Goal: Information Seeking & Learning: Learn about a topic

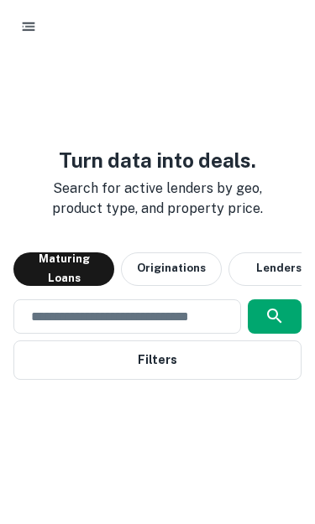
click at [226, 341] on button "Filters" at bounding box center [157, 360] width 288 height 39
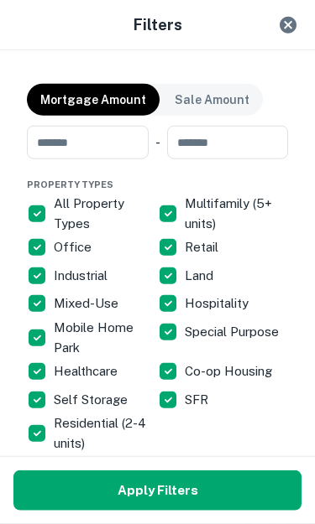
click at [288, 17] on icon "Close" at bounding box center [287, 25] width 17 height 17
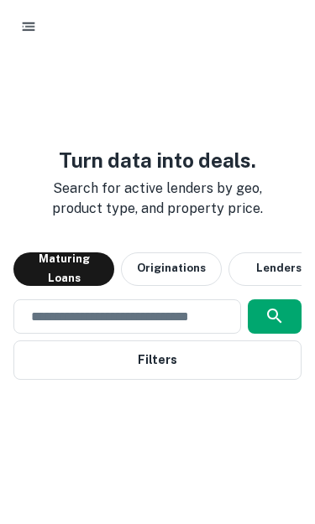
click at [283, 306] on icon "button" at bounding box center [274, 316] width 20 height 20
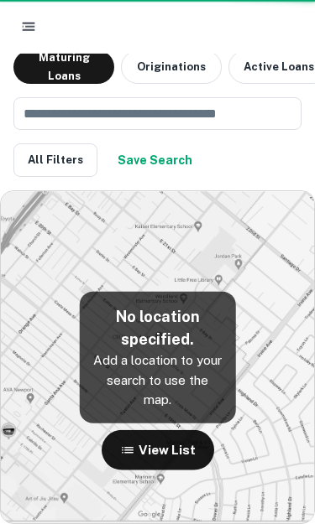
scroll to position [105, 0]
click at [66, 97] on input "text" at bounding box center [151, 113] width 276 height 33
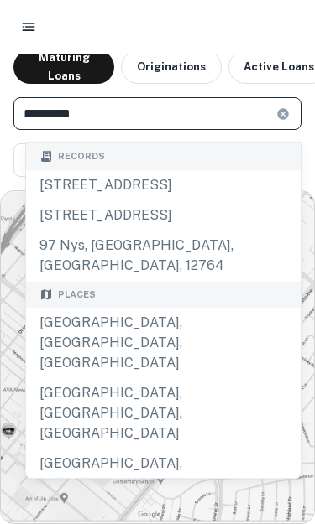
click at [35, 97] on input "*********" at bounding box center [144, 113] width 263 height 33
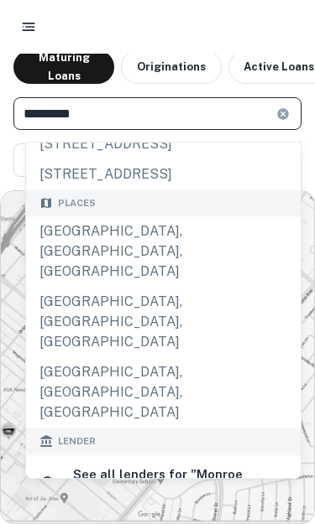
scroll to position [81, 0]
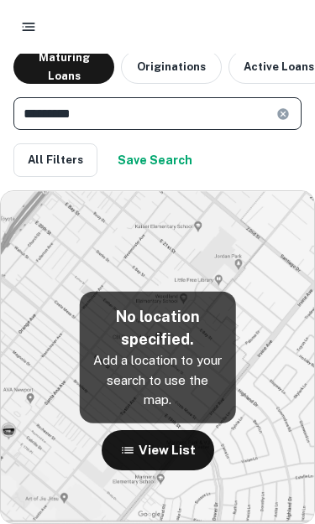
click at [148, 143] on button "Save Search" at bounding box center [155, 160] width 88 height 34
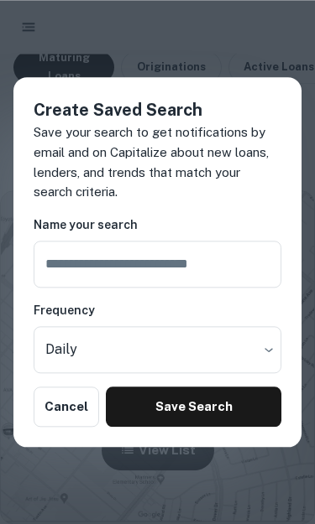
click at [51, 419] on button "Cancel" at bounding box center [66, 407] width 65 height 40
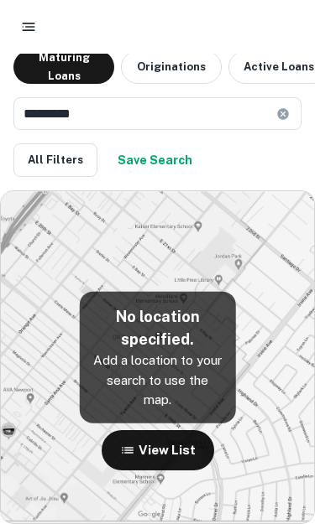
click at [156, 97] on input "*********" at bounding box center [144, 113] width 263 height 33
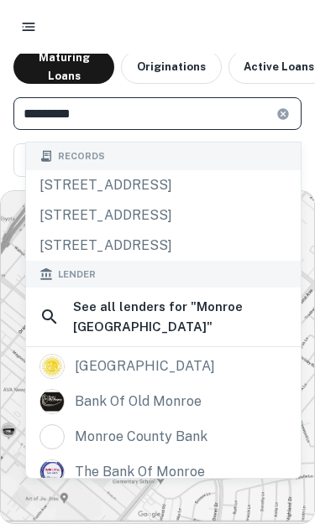
scroll to position [0, 0]
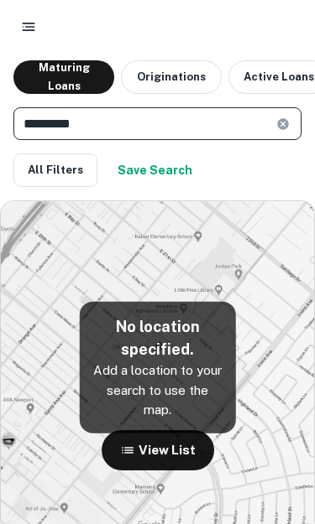
click at [67, 26] on div at bounding box center [157, 27] width 288 height 30
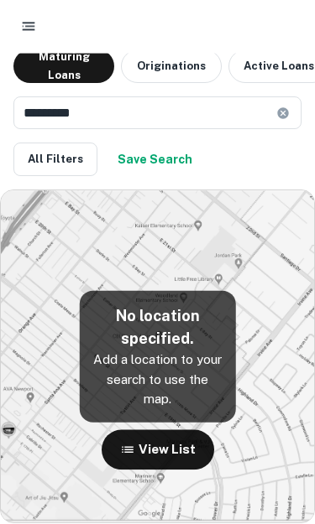
scroll to position [10, 0]
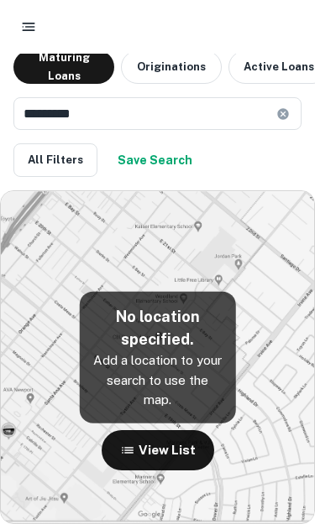
click at [131, 119] on input "*********" at bounding box center [144, 113] width 263 height 33
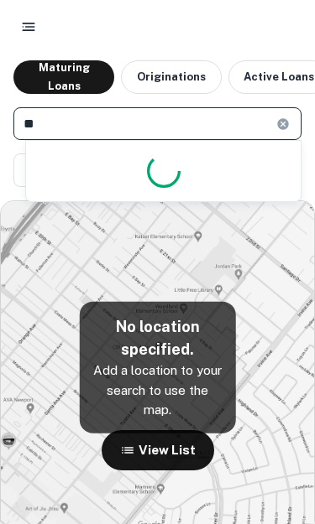
type input "*"
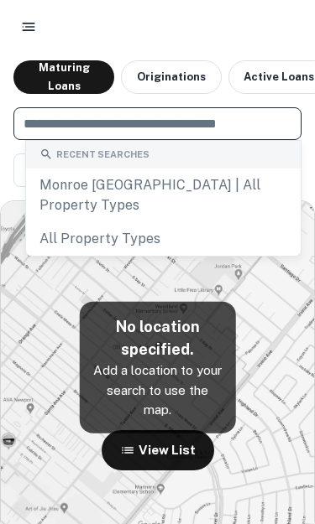
click at [57, 186] on button "All Filters" at bounding box center [55, 170] width 84 height 34
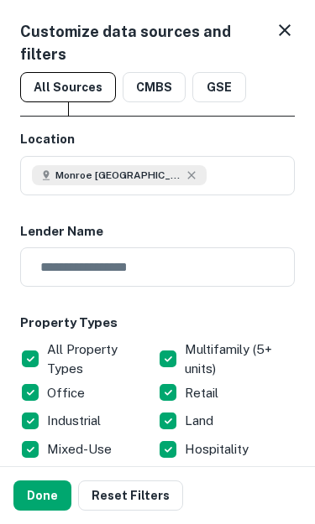
scroll to position [68, 0]
click at [30, 505] on button "Done" at bounding box center [42, 496] width 58 height 30
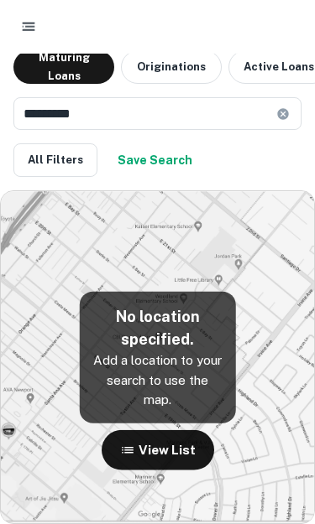
click at [129, 97] on input "*********" at bounding box center [144, 113] width 263 height 33
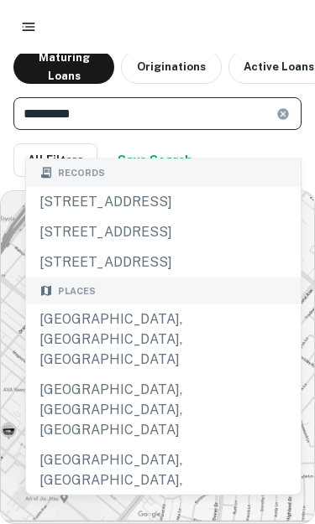
scroll to position [15, 0]
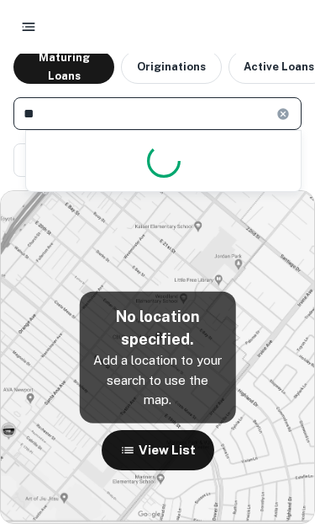
type input "*"
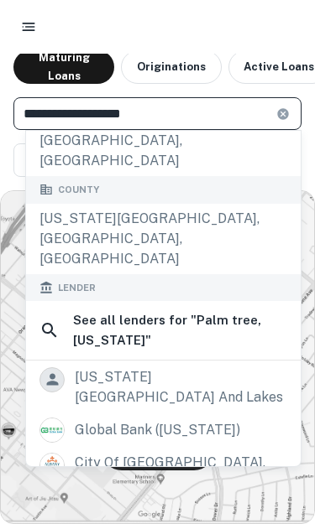
scroll to position [315, 0]
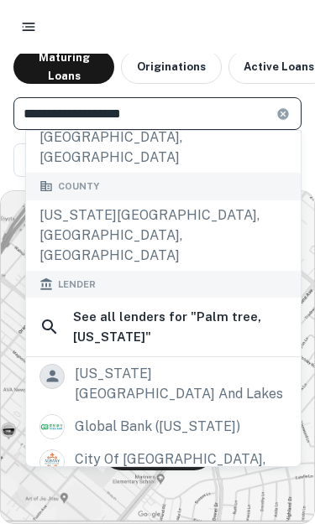
type input "**********"
click at [75, 191] on img at bounding box center [157, 357] width 313 height 332
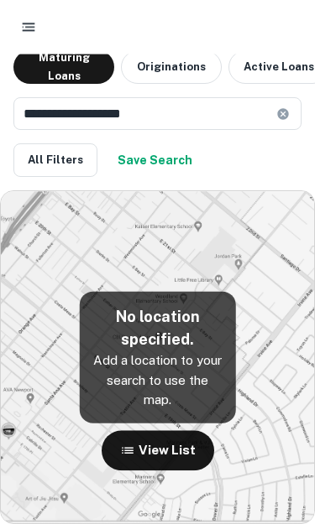
click at [172, 410] on p "Add a location to your search to use the map." at bounding box center [157, 381] width 130 height 60
click at [56, 287] on img at bounding box center [157, 357] width 313 height 332
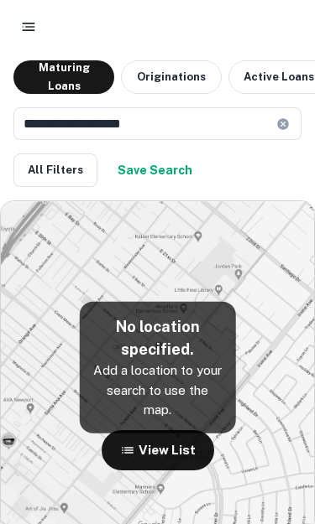
click at [39, 33] on button "button" at bounding box center [28, 27] width 30 height 30
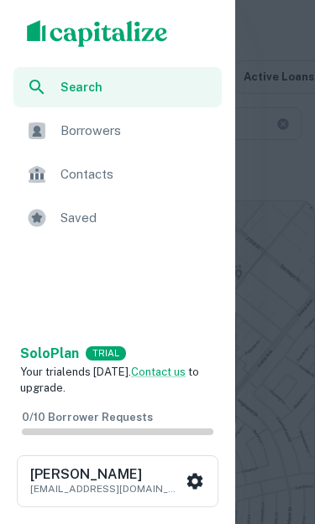
click at [62, 133] on span "Borrowers" at bounding box center [135, 131] width 151 height 20
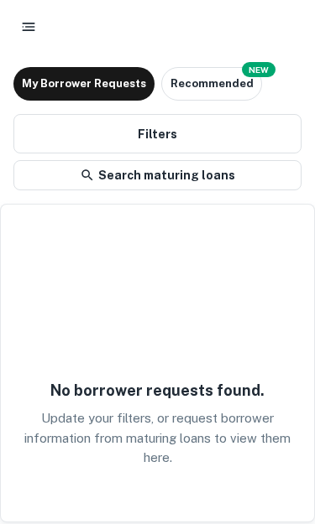
click at [32, 29] on icon "button" at bounding box center [28, 26] width 17 height 17
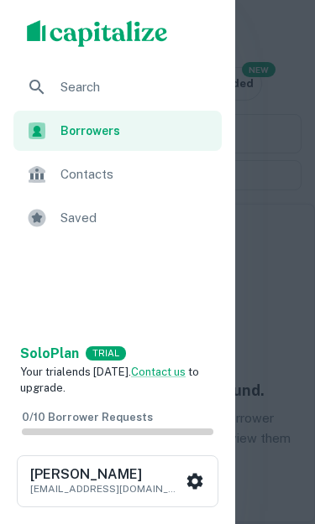
click at [49, 90] on div "Search" at bounding box center [117, 87] width 208 height 40
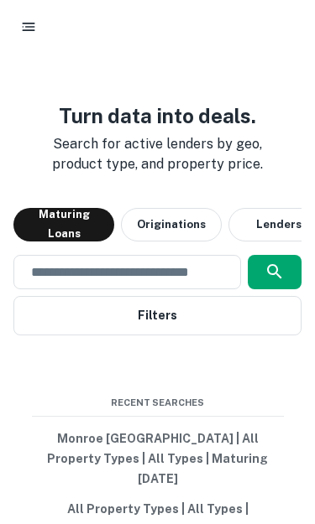
click at [179, 282] on input "text" at bounding box center [127, 272] width 212 height 19
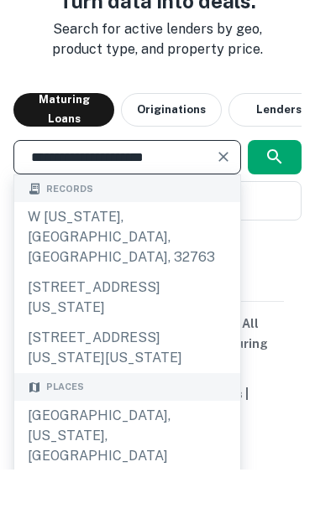
scroll to position [139, 0]
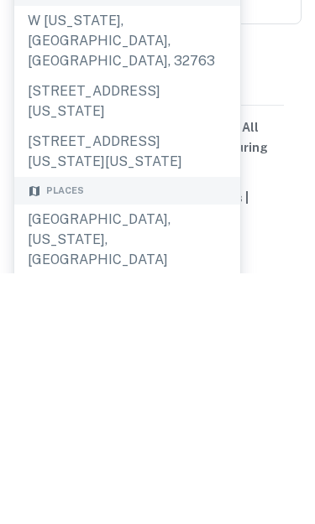
click at [39, 455] on div "[GEOGRAPHIC_DATA], [US_STATE], [GEOGRAPHIC_DATA]" at bounding box center [127, 490] width 226 height 70
type input "**********"
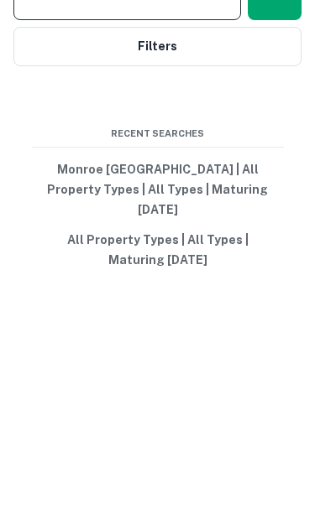
scroll to position [156, 0]
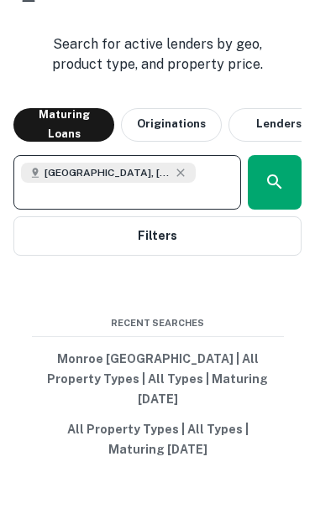
click at [272, 201] on icon "button" at bounding box center [274, 211] width 20 height 20
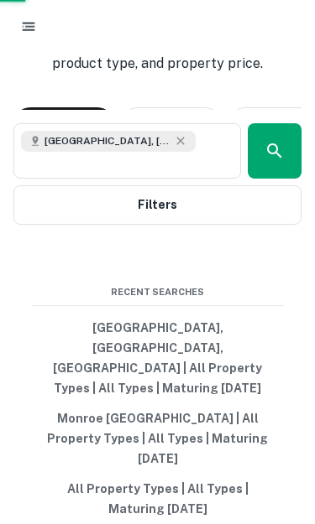
scroll to position [105, 0]
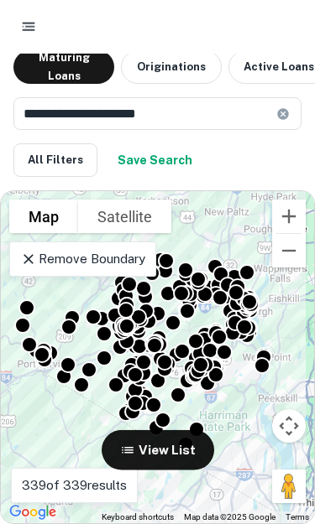
click at [175, 450] on button "View List" at bounding box center [157, 450] width 112 height 40
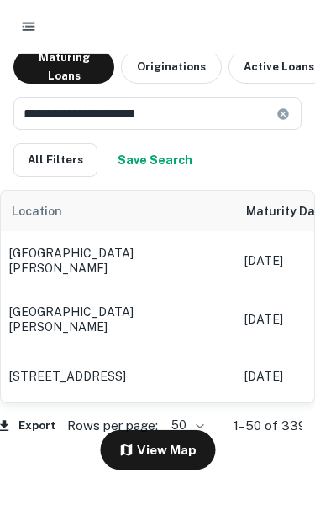
scroll to position [0, 0]
click at [290, 252] on p "[DATE]" at bounding box center [307, 261] width 126 height 18
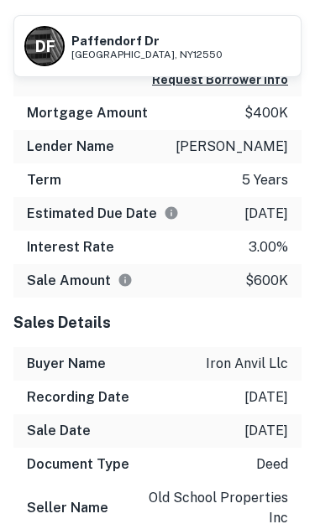
scroll to position [1746, 0]
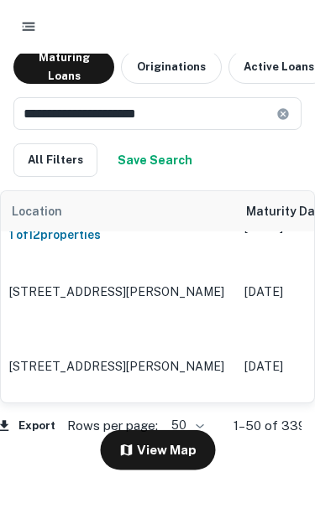
scroll to position [1726, 0]
click at [122, 424] on p "[STREET_ADDRESS]" at bounding box center [118, 431] width 218 height 15
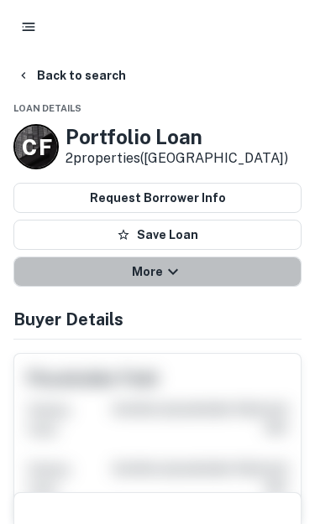
click at [229, 272] on button "More" at bounding box center [157, 272] width 288 height 30
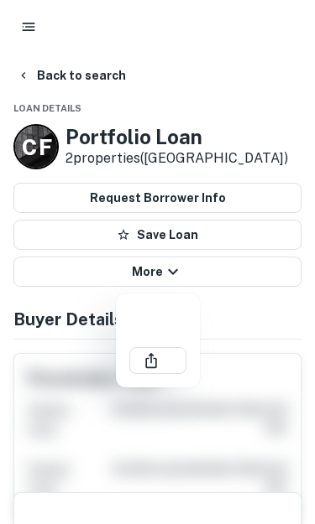
click at [247, 320] on div at bounding box center [157, 262] width 315 height 524
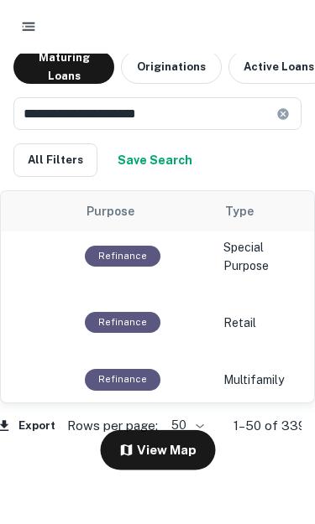
scroll to position [184, 940]
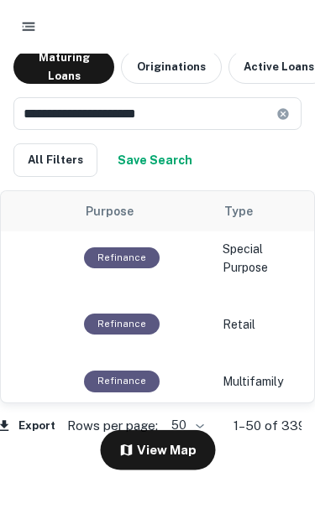
click at [115, 427] on div "Refinance" at bounding box center [121, 437] width 75 height 21
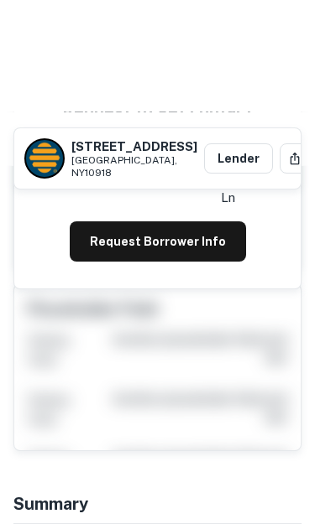
scroll to position [349, 0]
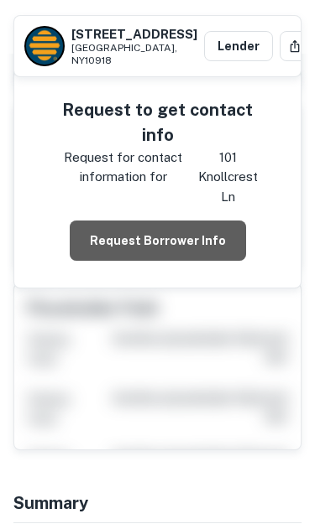
click at [206, 249] on button "Request Borrower Info" at bounding box center [158, 241] width 176 height 40
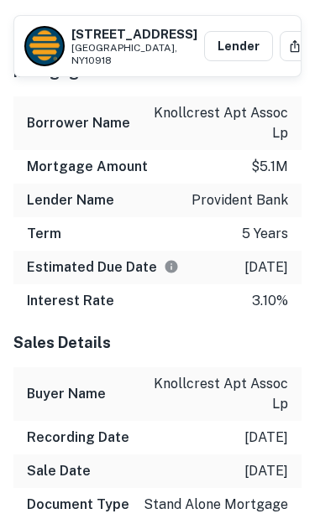
scroll to position [1349, 0]
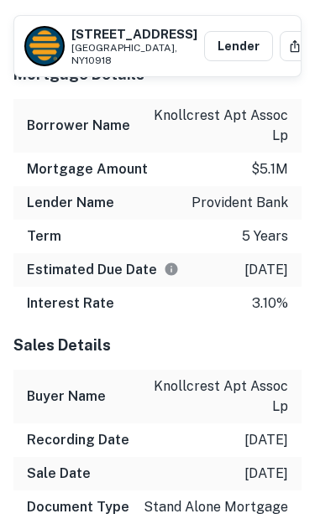
click at [176, 253] on div "Estimated Due Date [DATE]" at bounding box center [157, 270] width 288 height 34
click at [177, 253] on div "Estimated Due Date [DATE]" at bounding box center [157, 270] width 288 height 34
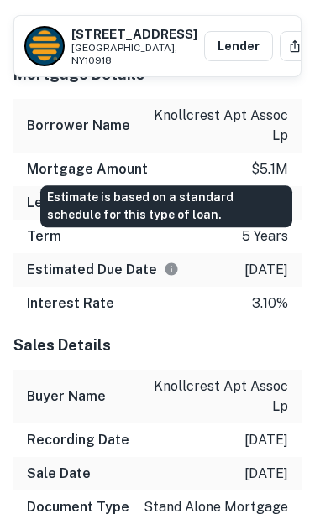
click at [247, 339] on div "Sales Details" at bounding box center [157, 344] width 288 height 49
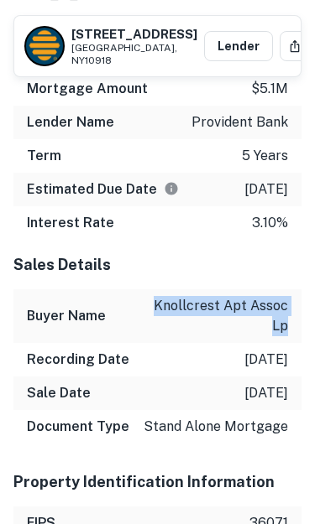
scroll to position [1429, 0]
copy p "knollcrest apt assoc lp"
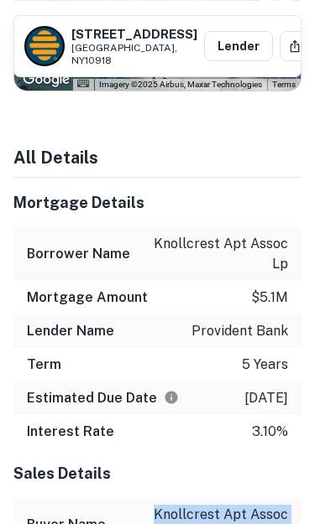
scroll to position [1219, 0]
